Goal: Task Accomplishment & Management: Manage account settings

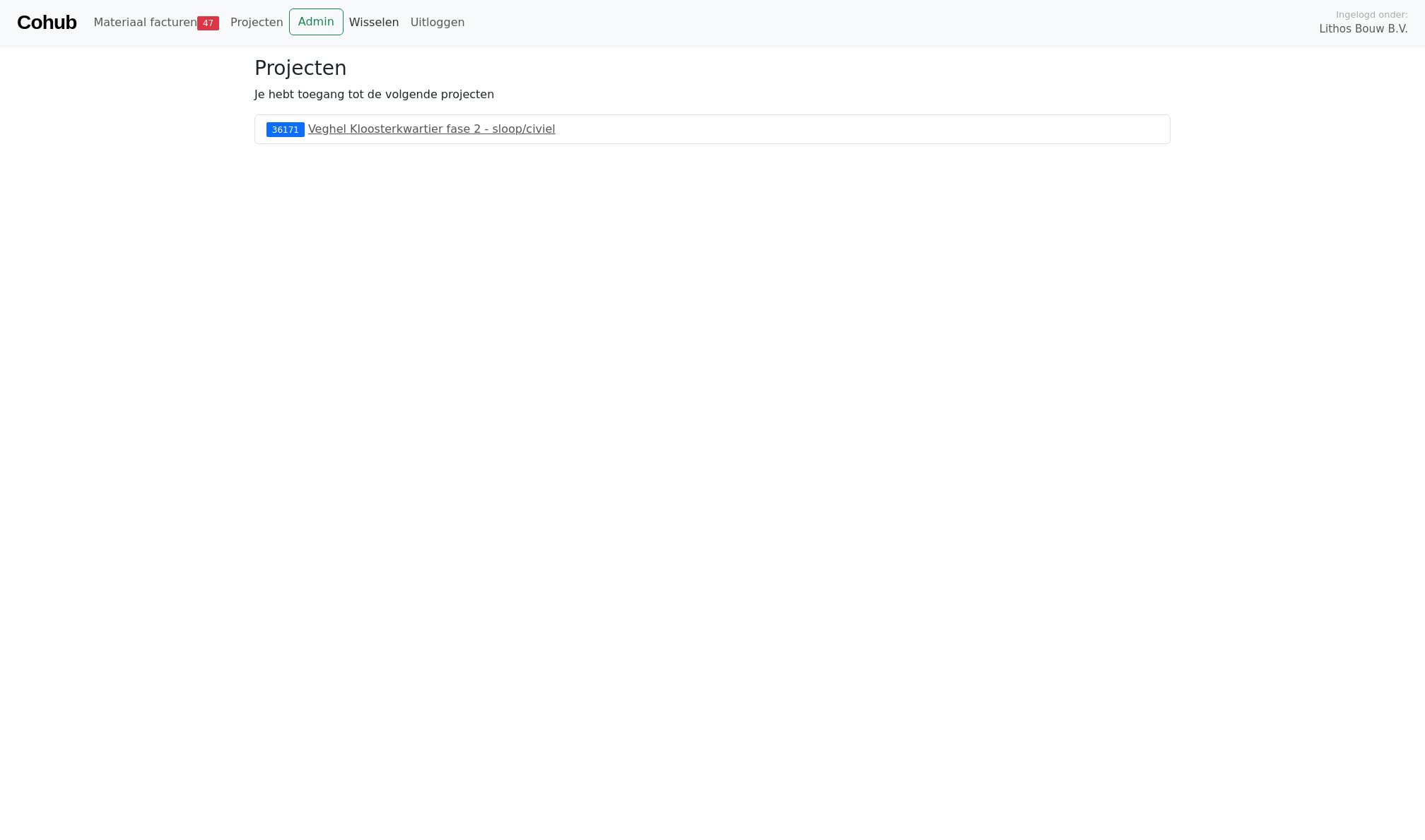
click at [368, 21] on link "Wisselen" at bounding box center [374, 22] width 62 height 28
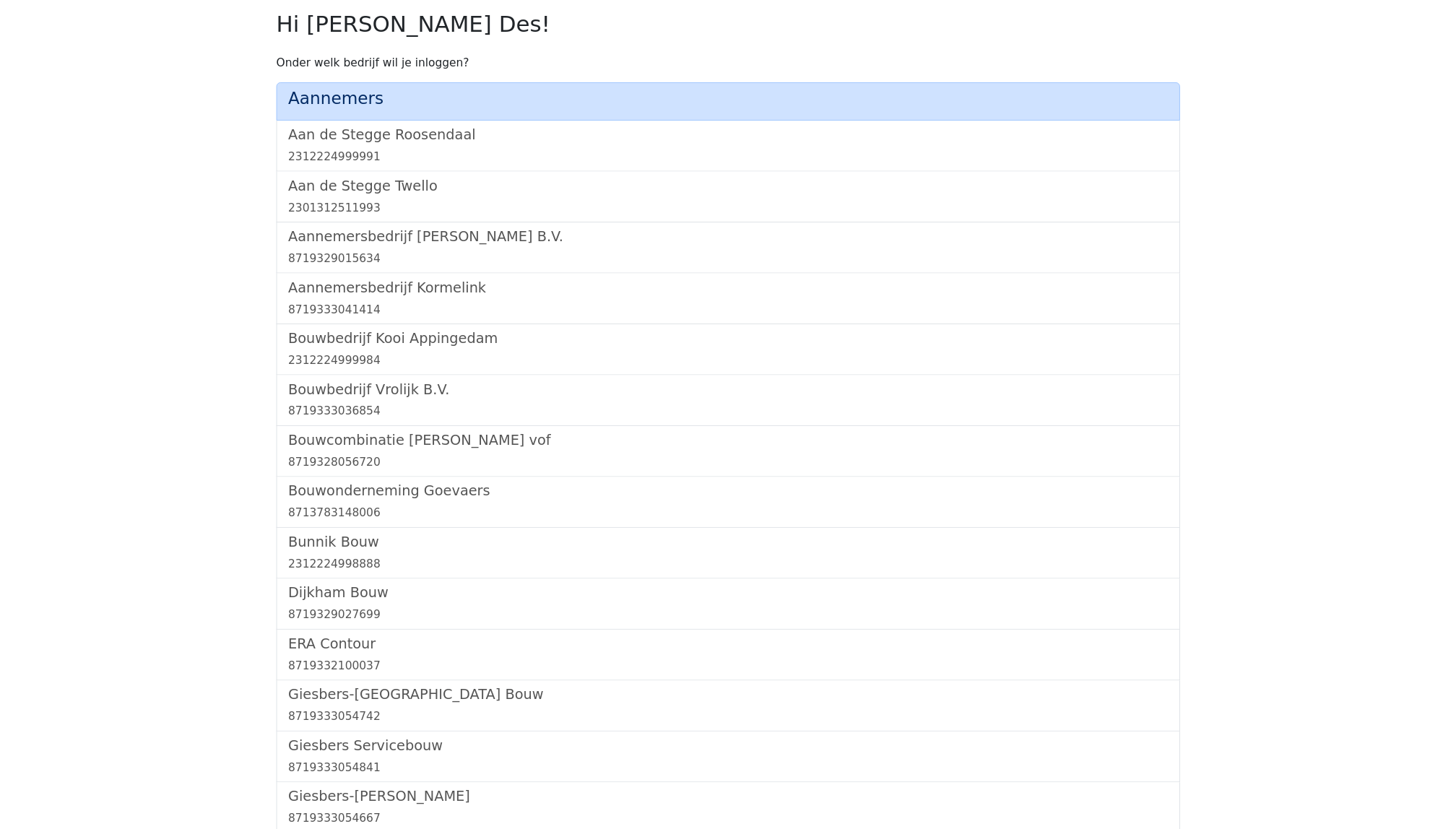
scroll to position [1304, 0]
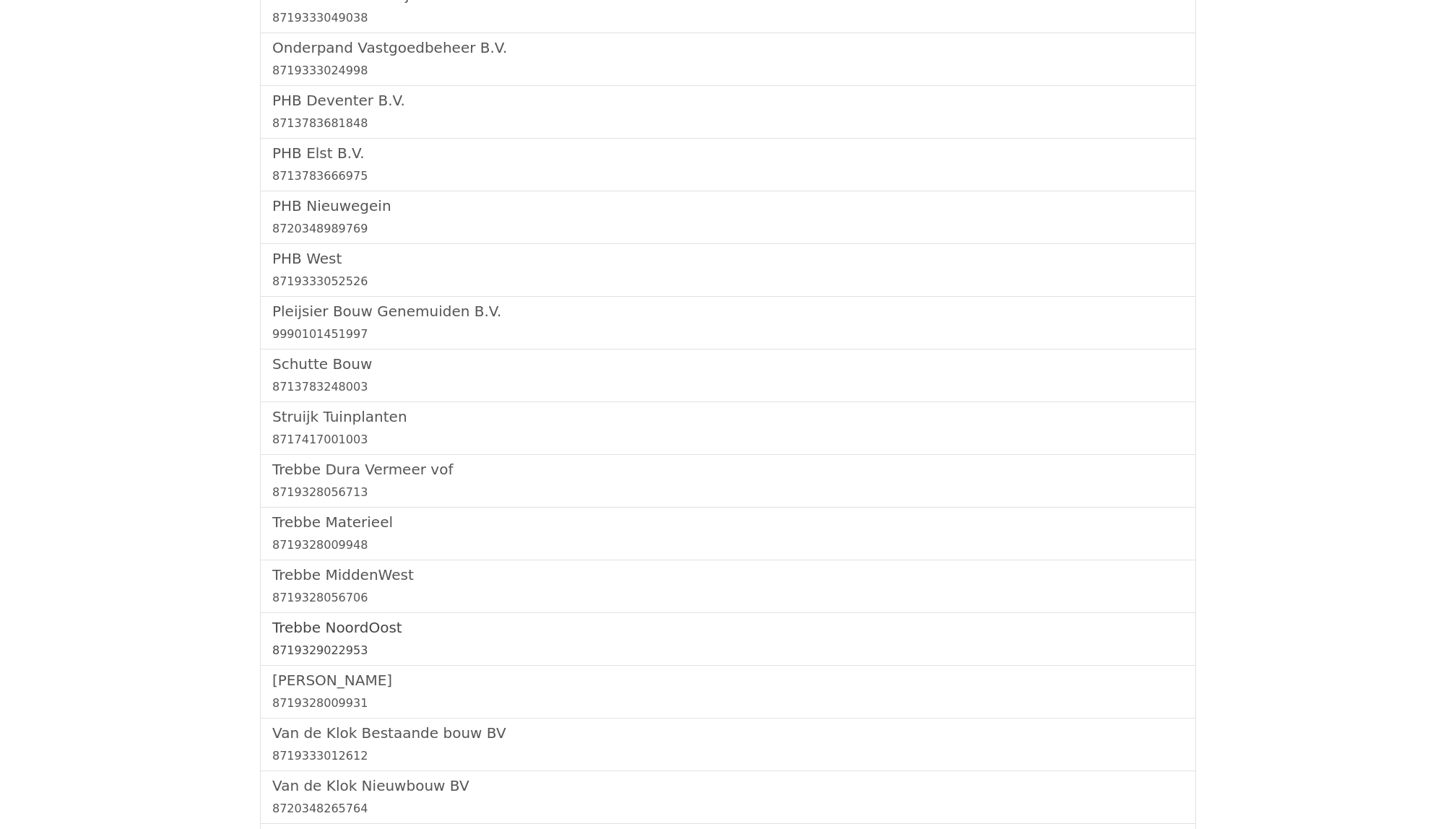
click at [339, 647] on link "Trebbe NoordOost 8719329022953" at bounding box center [727, 639] width 911 height 41
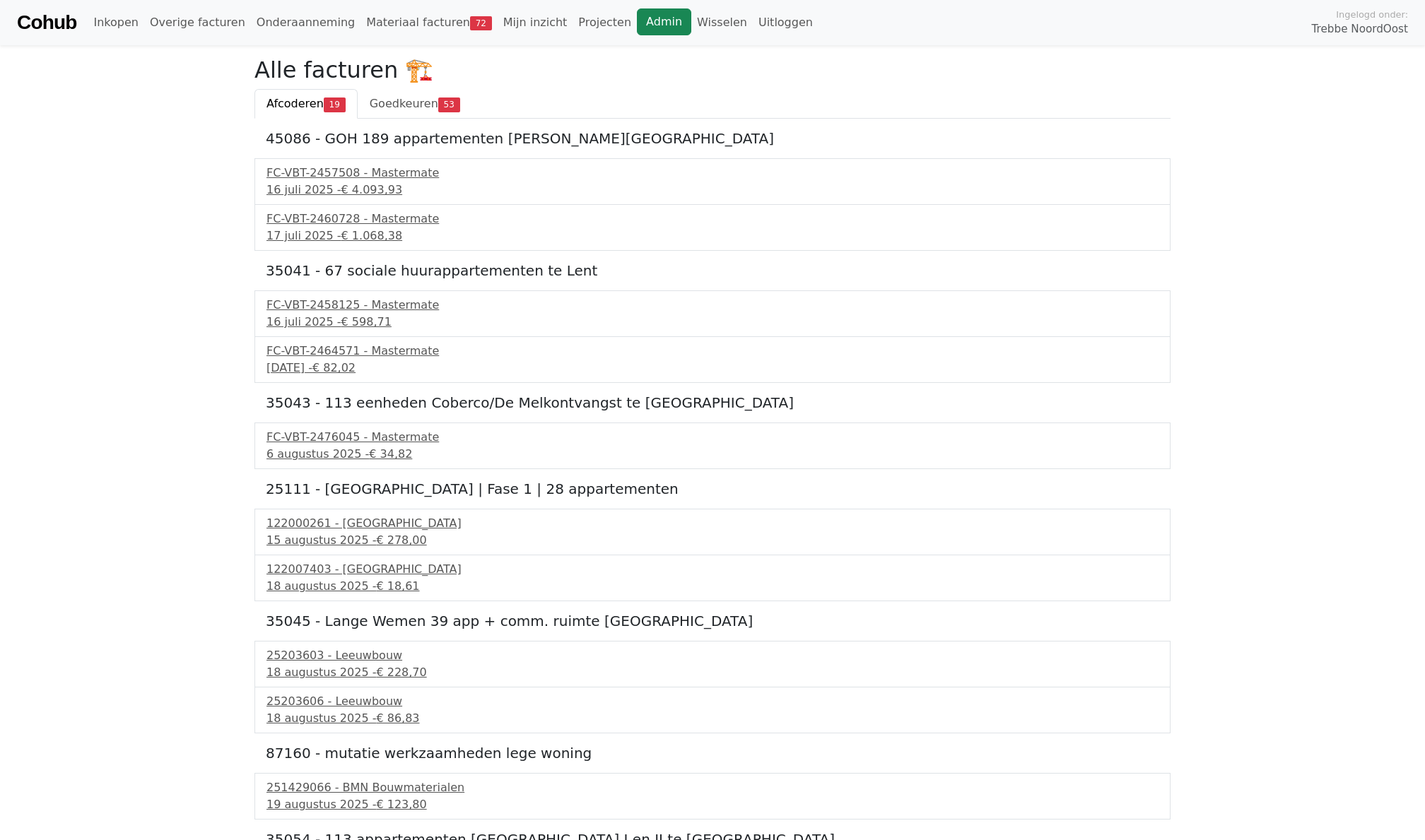
click at [637, 15] on link "Admin" at bounding box center [664, 22] width 55 height 27
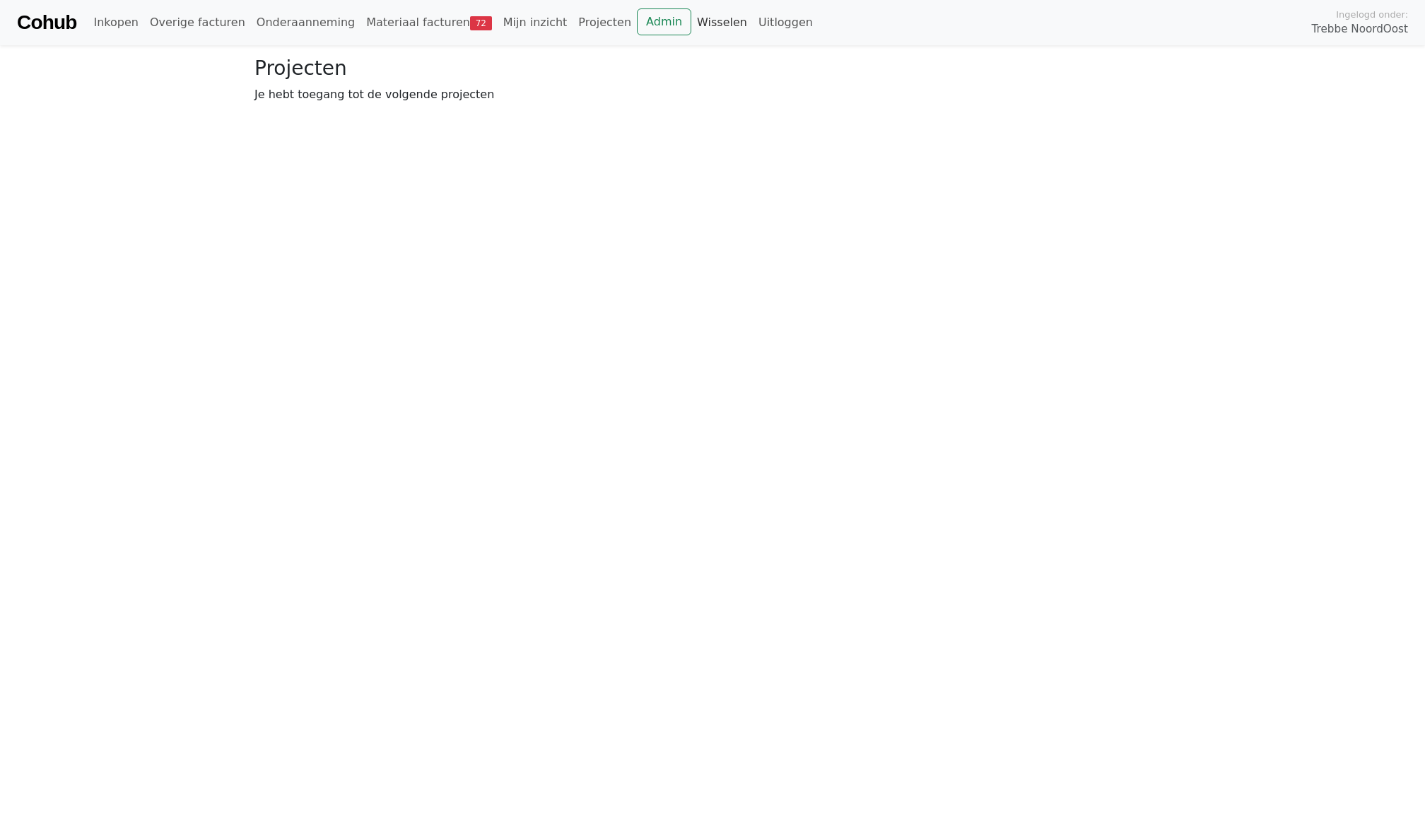
click at [692, 18] on link "Wisselen" at bounding box center [722, 22] width 62 height 28
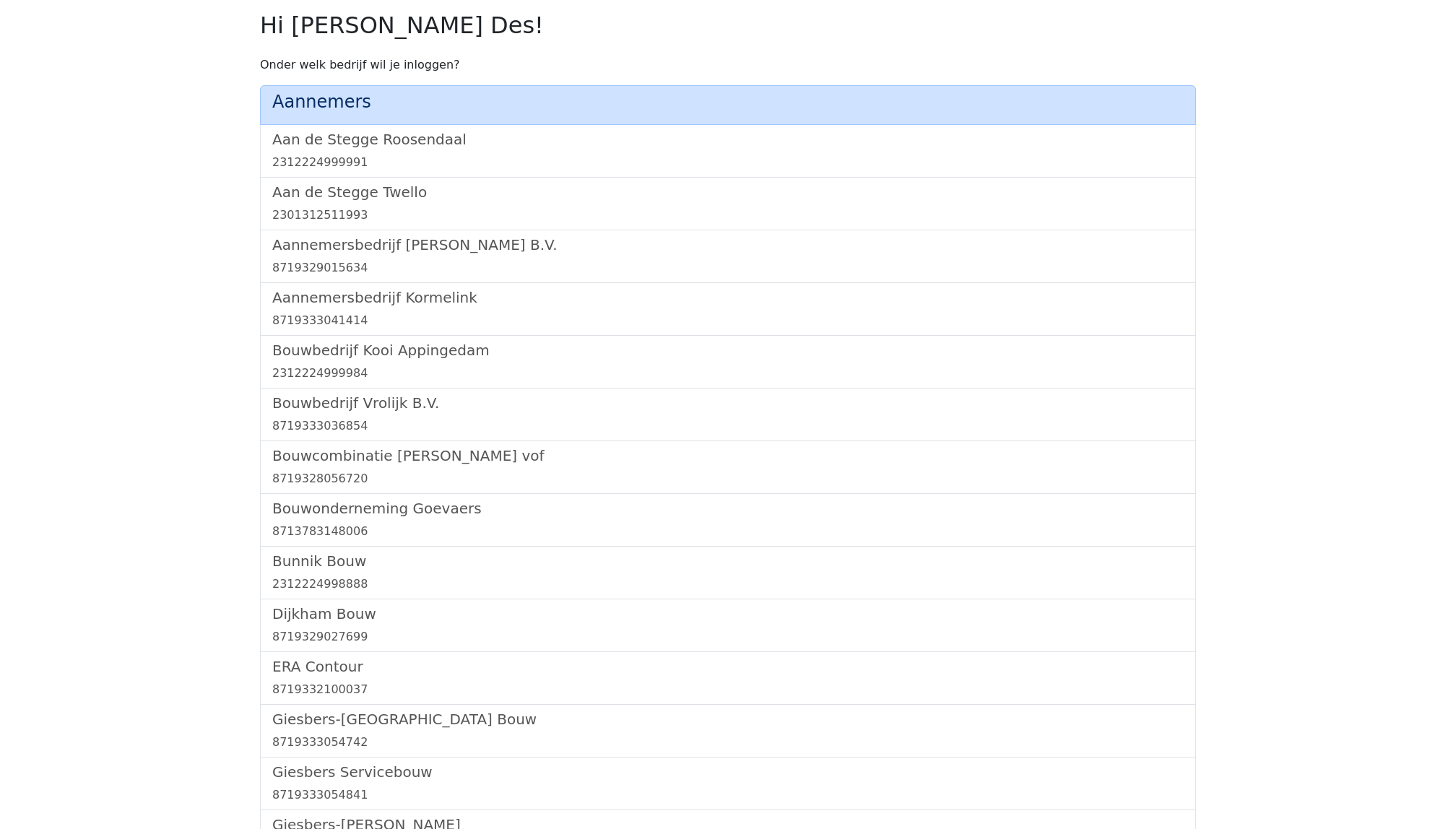
scroll to position [836, 0]
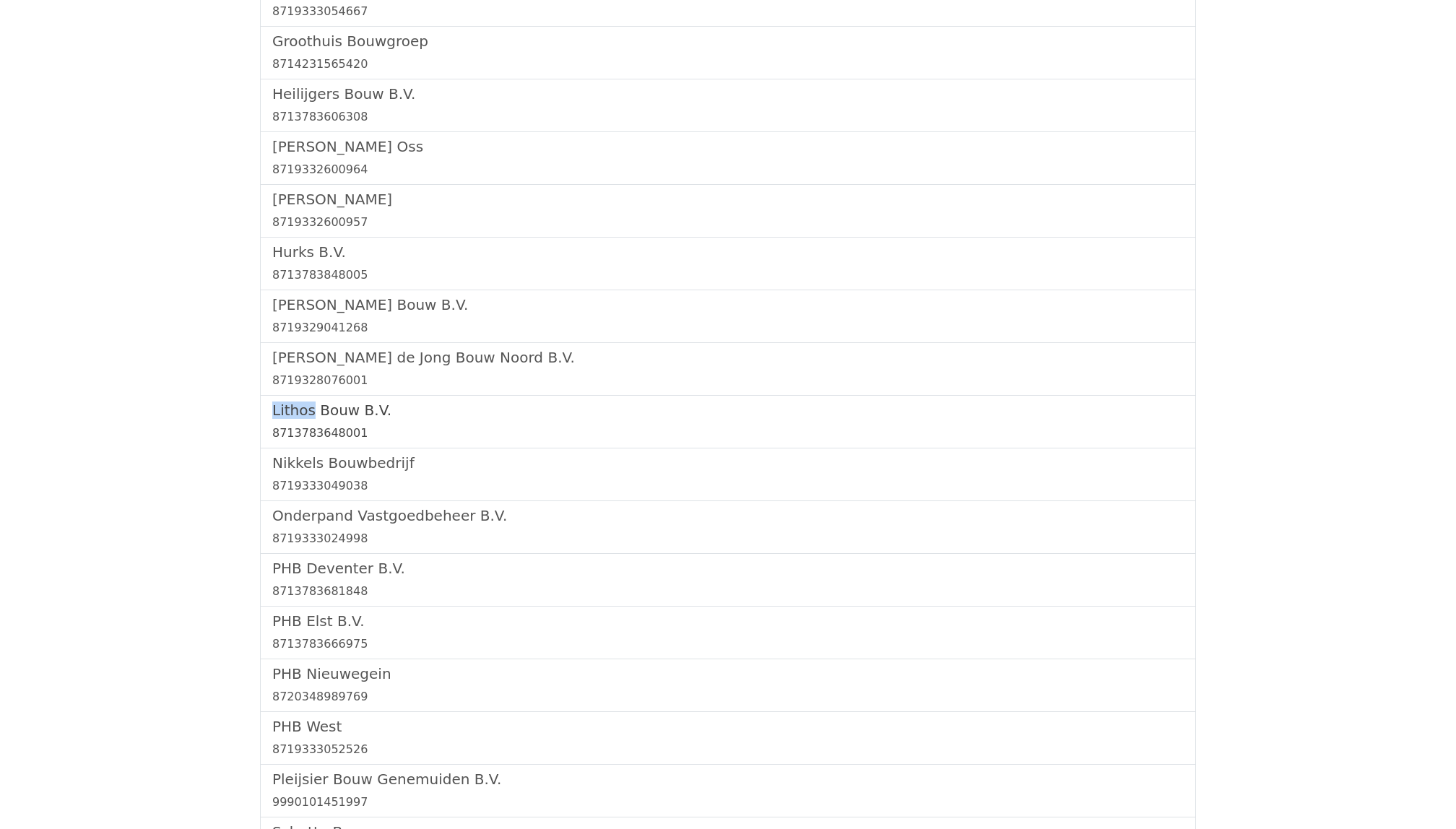
click at [312, 418] on h5 "Lithos Bouw B.V." at bounding box center [727, 410] width 911 height 18
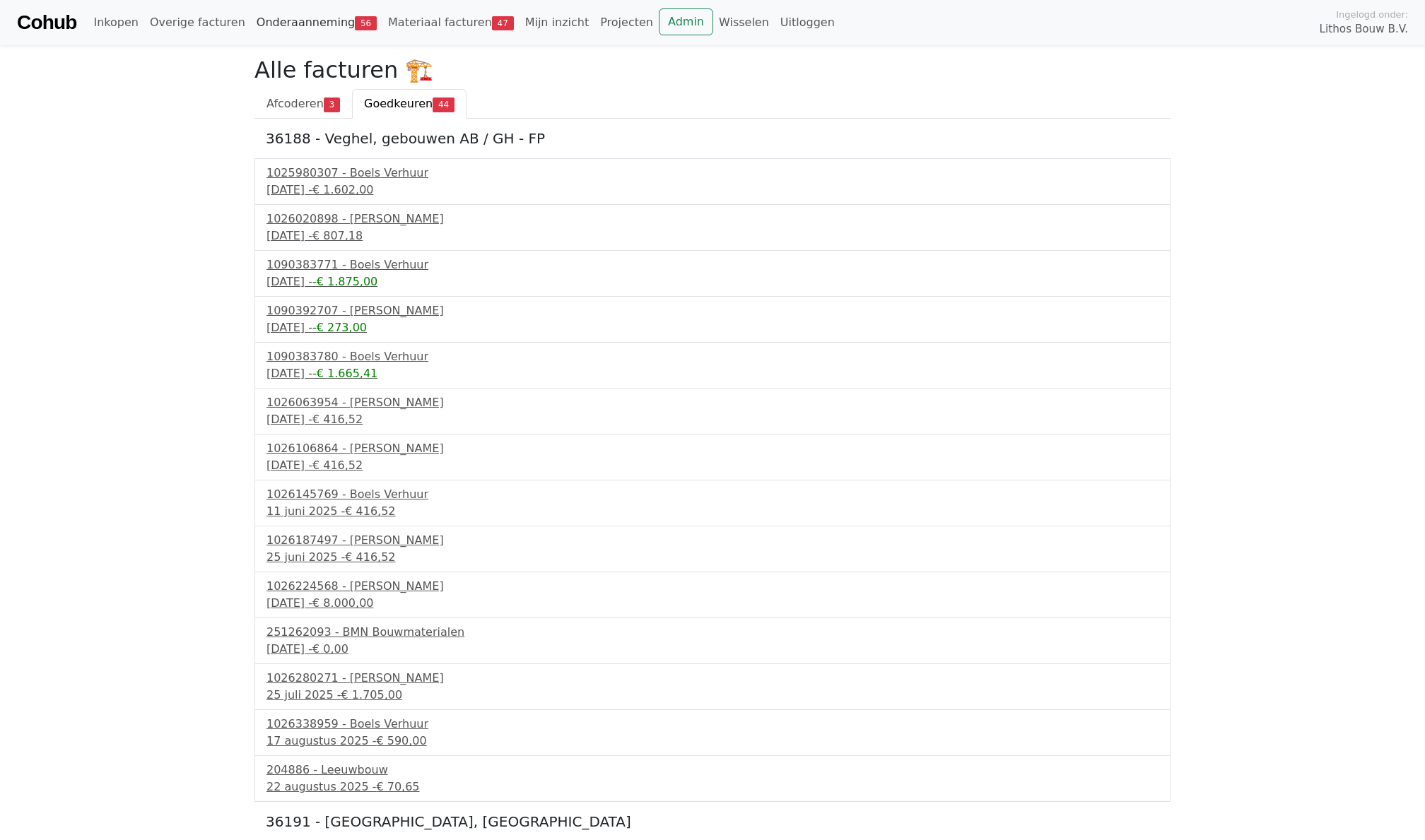
click at [267, 22] on link "Onderaanneming 56" at bounding box center [316, 22] width 131 height 28
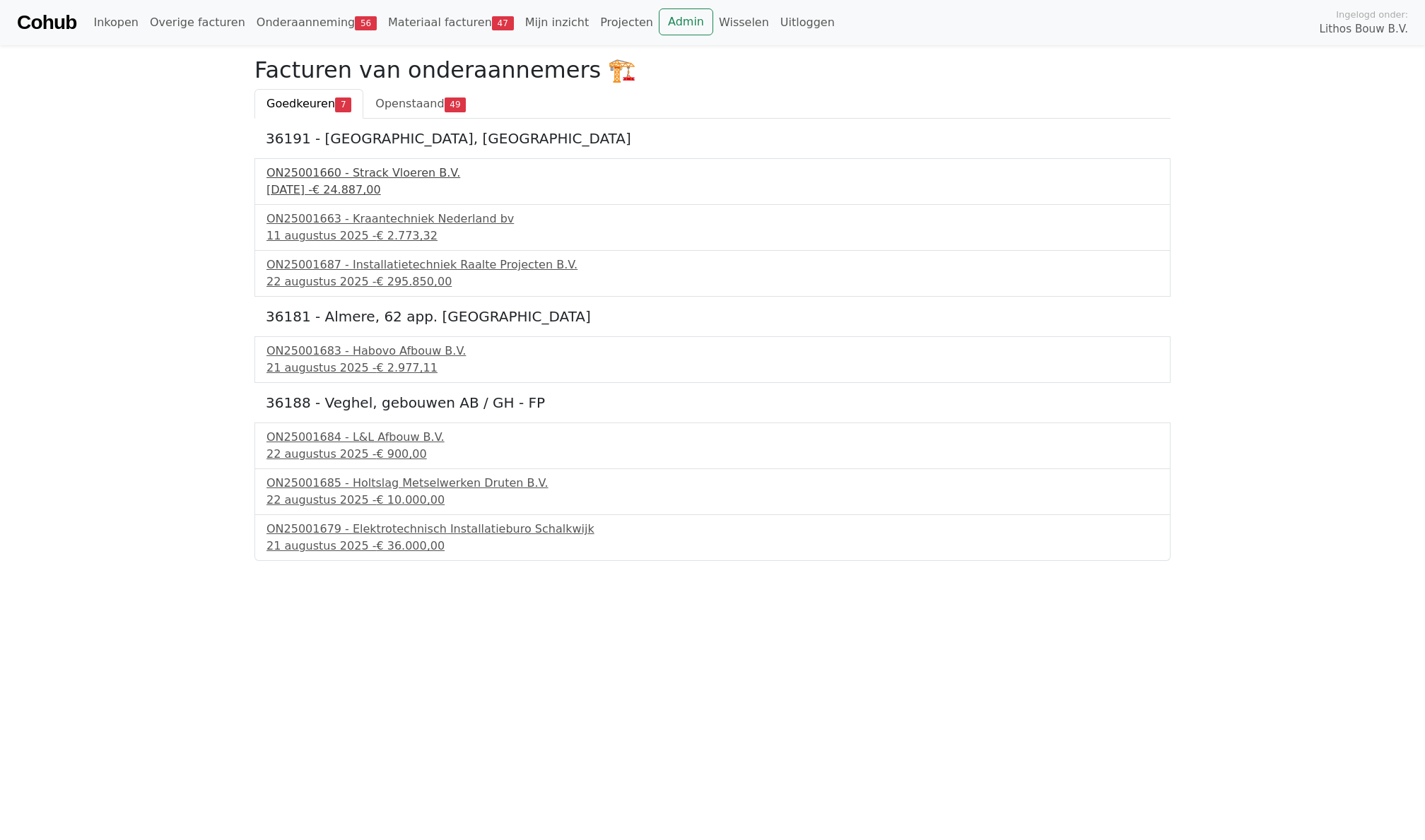
click at [356, 188] on div "[DATE] - € 24.887,00" at bounding box center [712, 190] width 892 height 17
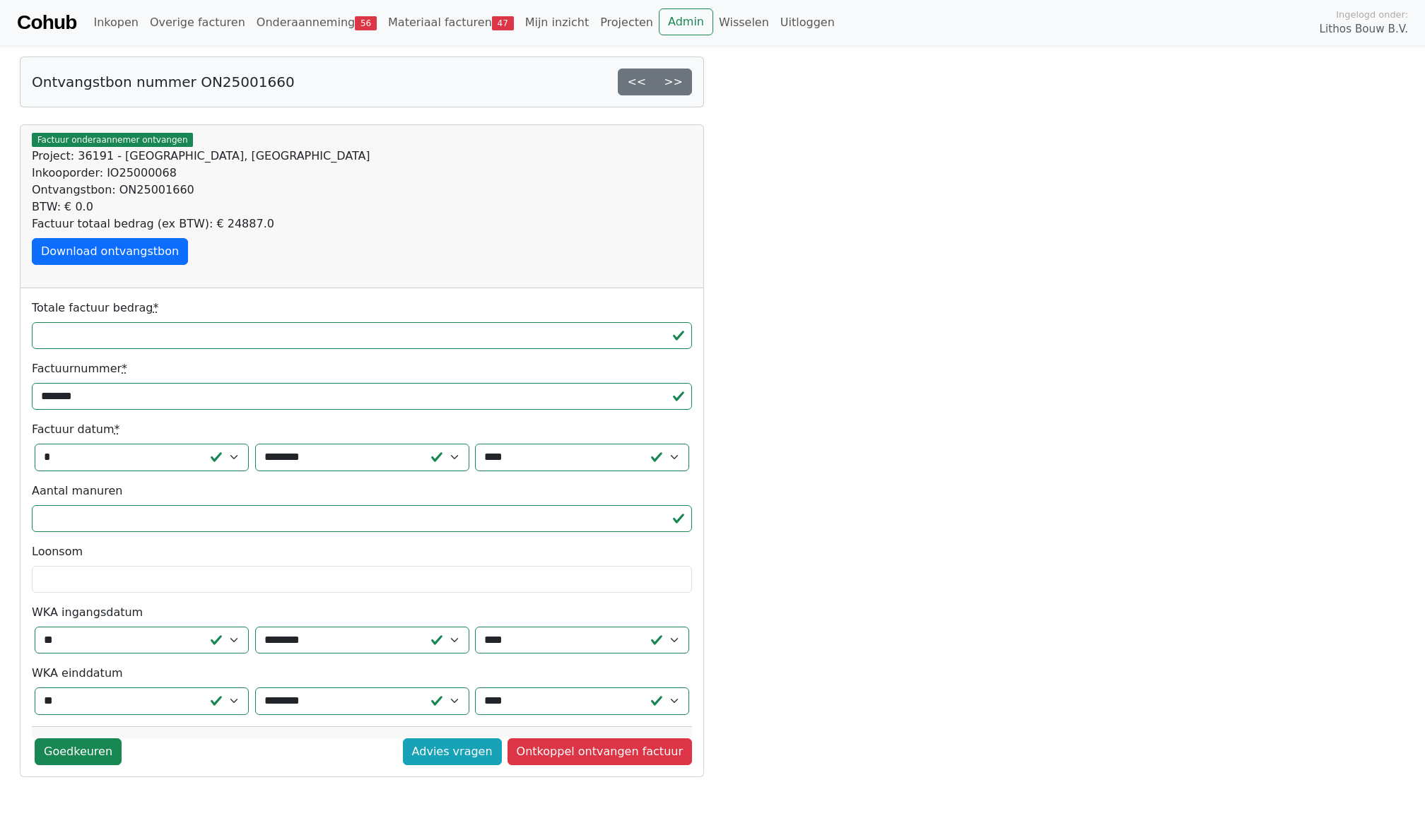
click at [349, 442] on div "Factuur datum * * * * * * * * * * ** ** ** ** ** ** ** ** ** ** ** ** ** ** ** …" at bounding box center [362, 446] width 660 height 50
click at [284, 21] on link "Onderaanneming 56" at bounding box center [316, 22] width 131 height 28
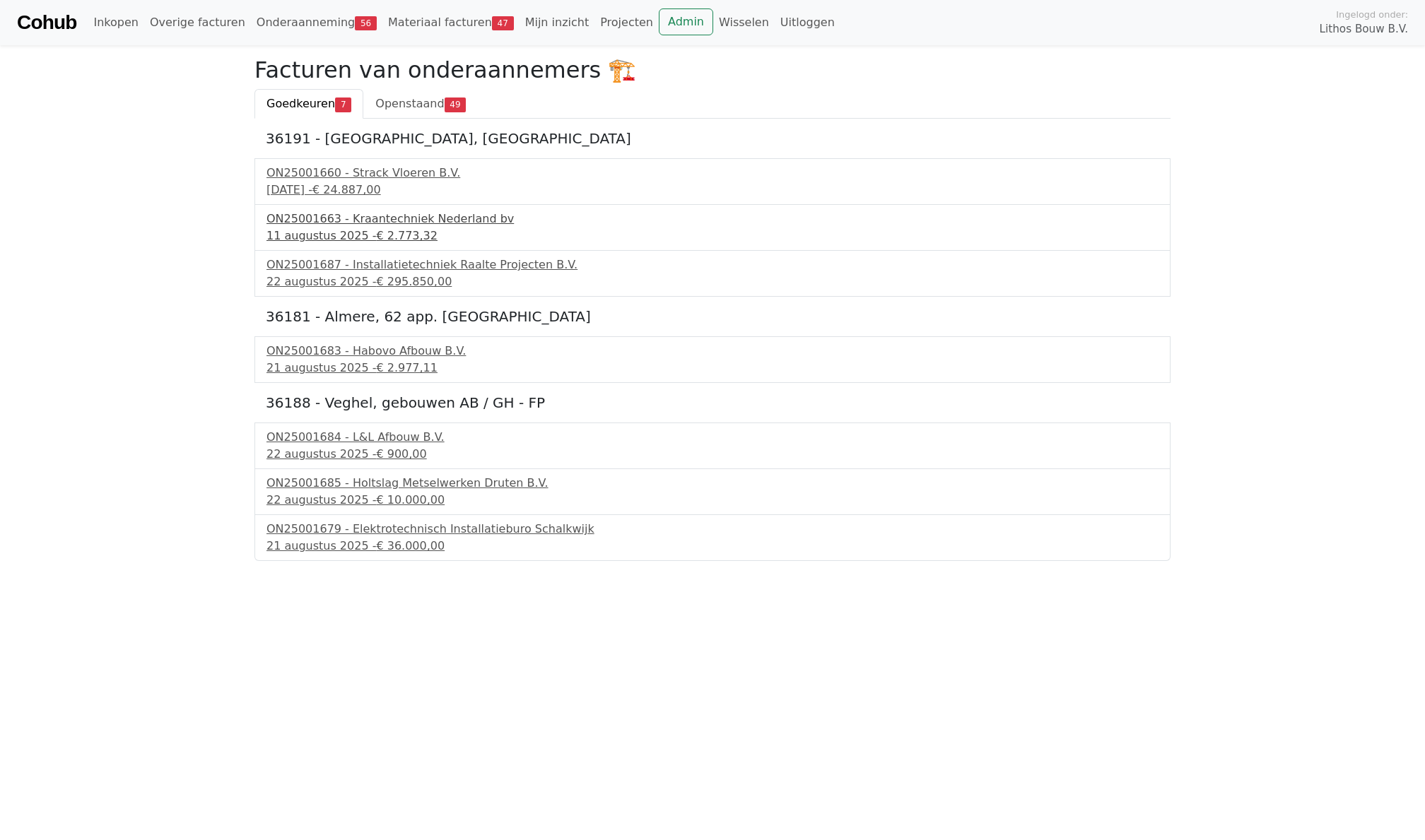
click at [326, 224] on div "ON25001663 - Kraantechniek Nederland bv" at bounding box center [712, 219] width 892 height 17
click at [349, 174] on div "ON25001660 - Strack Vloeren B.V." at bounding box center [712, 173] width 892 height 17
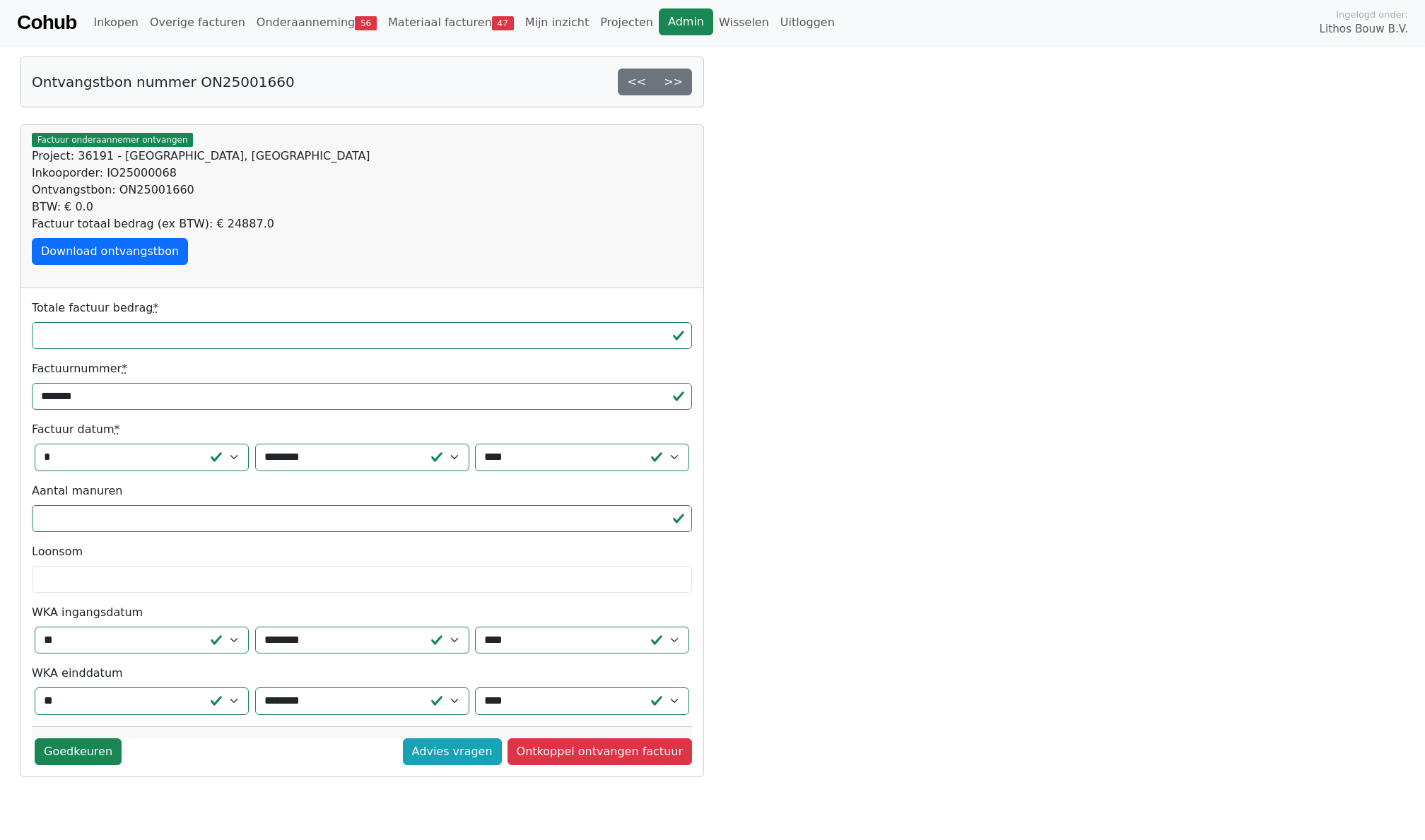
click at [664, 20] on link "Admin" at bounding box center [686, 22] width 55 height 27
